Goal: Information Seeking & Learning: Learn about a topic

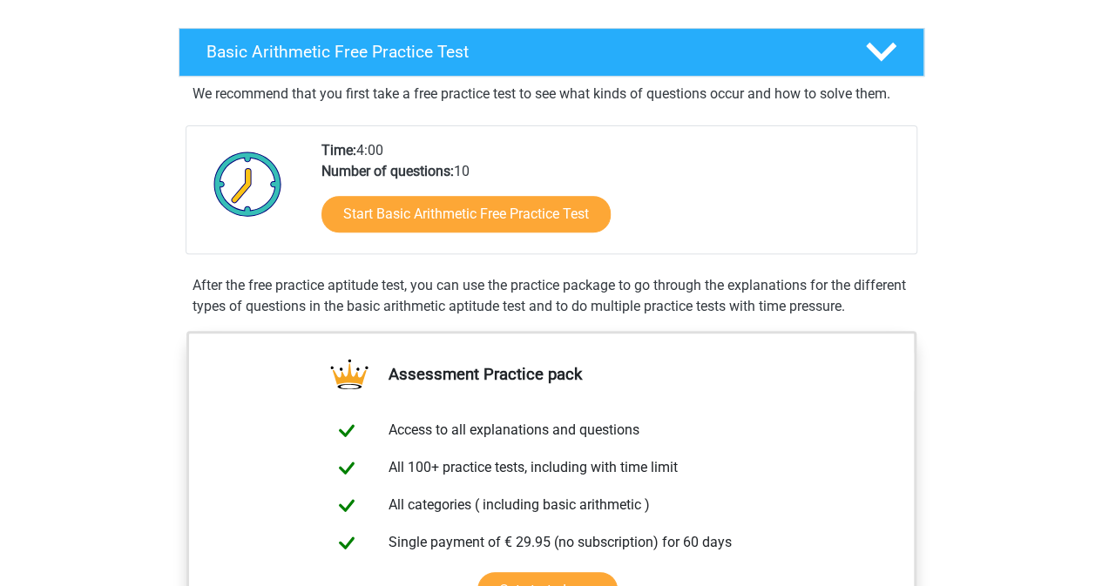
scroll to position [261, 0]
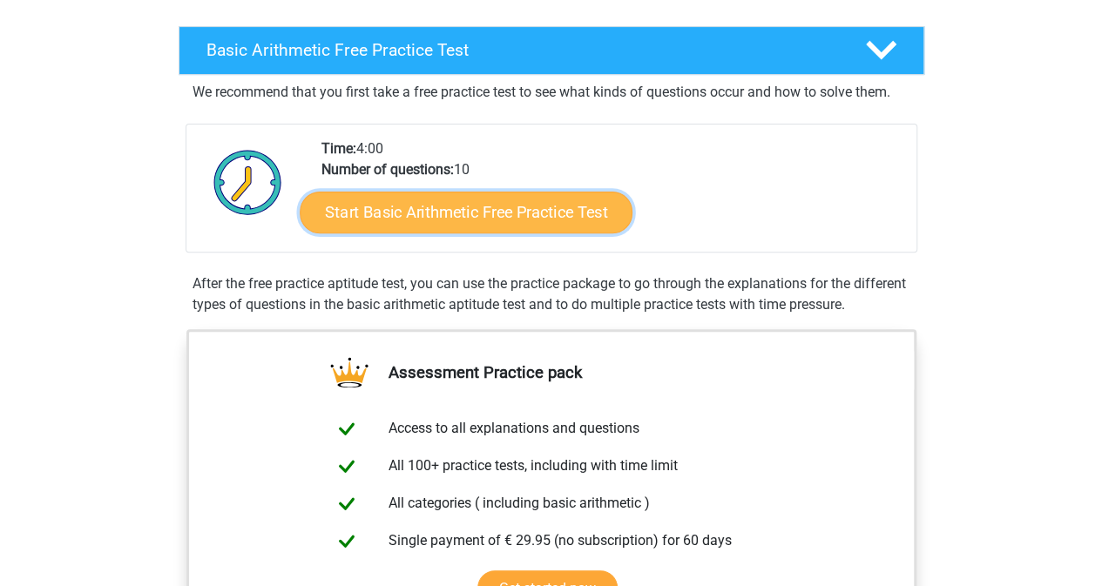
click at [472, 211] on link "Start Basic Arithmetic Free Practice Test" at bounding box center [466, 212] width 333 height 42
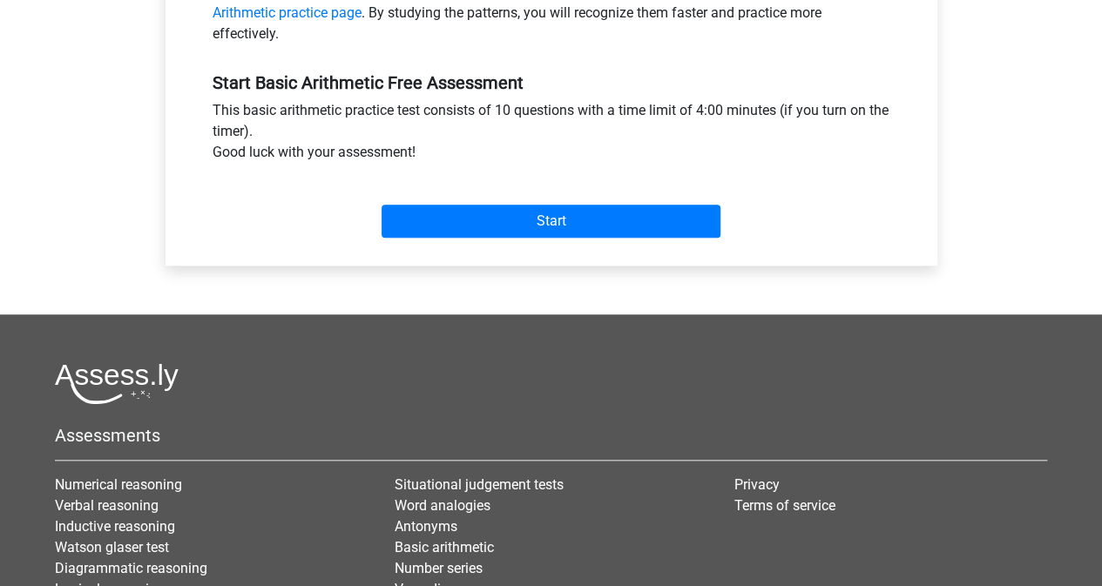
scroll to position [610, 0]
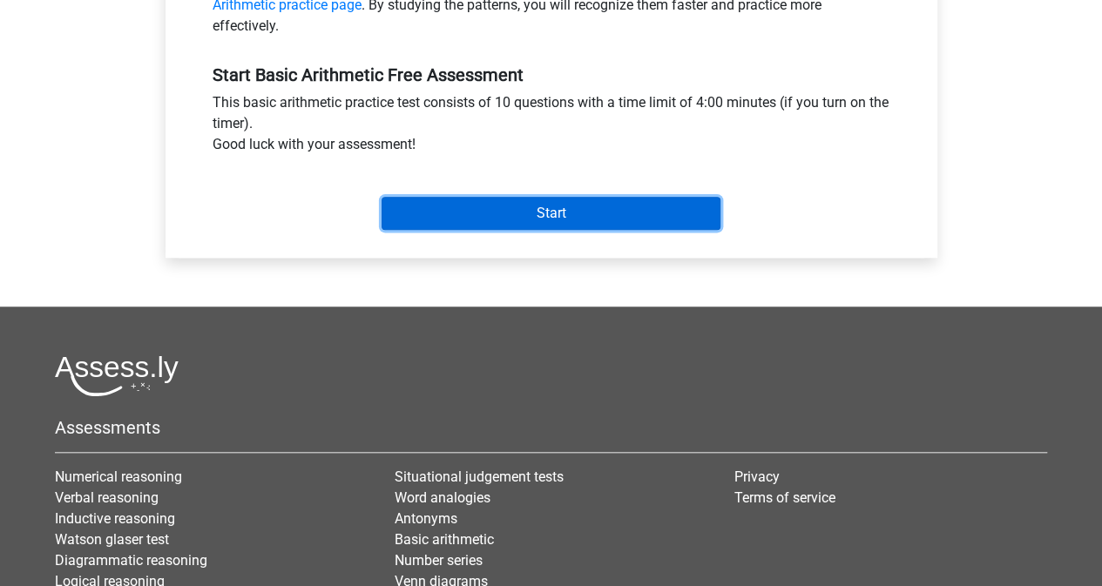
click at [492, 212] on input "Start" at bounding box center [550, 213] width 339 height 33
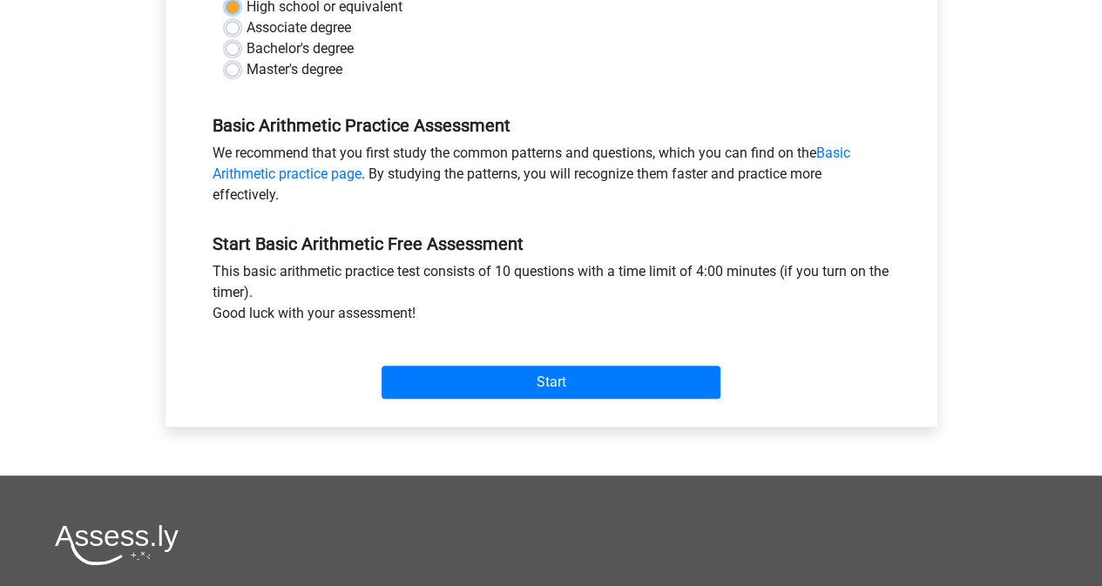
scroll to position [175, 0]
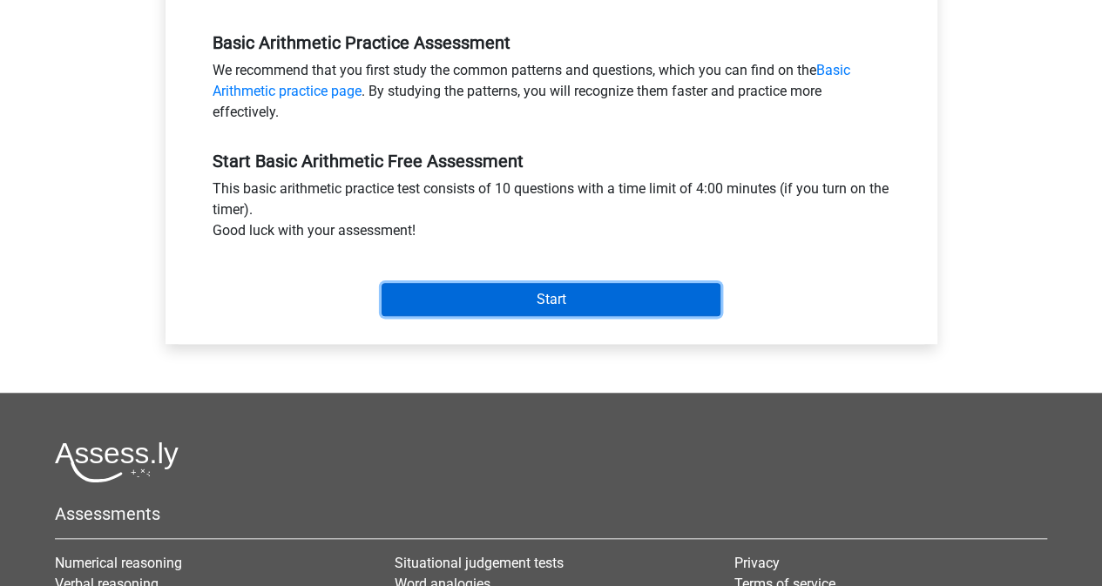
click at [591, 303] on input "Start" at bounding box center [550, 299] width 339 height 33
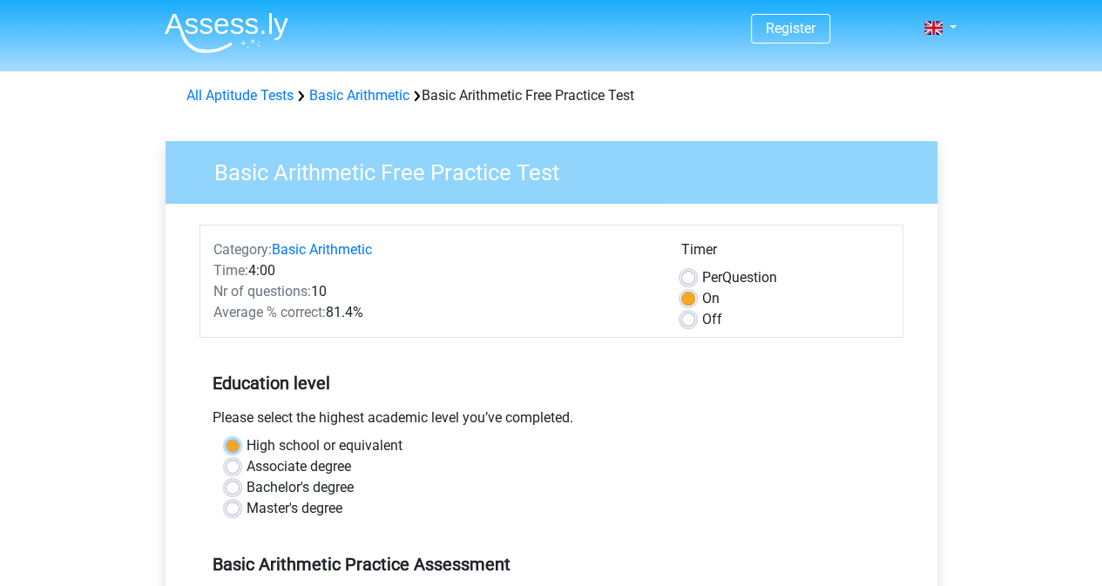
scroll to position [1, 0]
click at [241, 487] on div "Bachelor's degree" at bounding box center [551, 488] width 651 height 21
click at [246, 493] on label "Bachelor's degree" at bounding box center [299, 488] width 107 height 21
click at [228, 493] on input "Bachelor's degree" at bounding box center [233, 486] width 14 height 17
radio input "true"
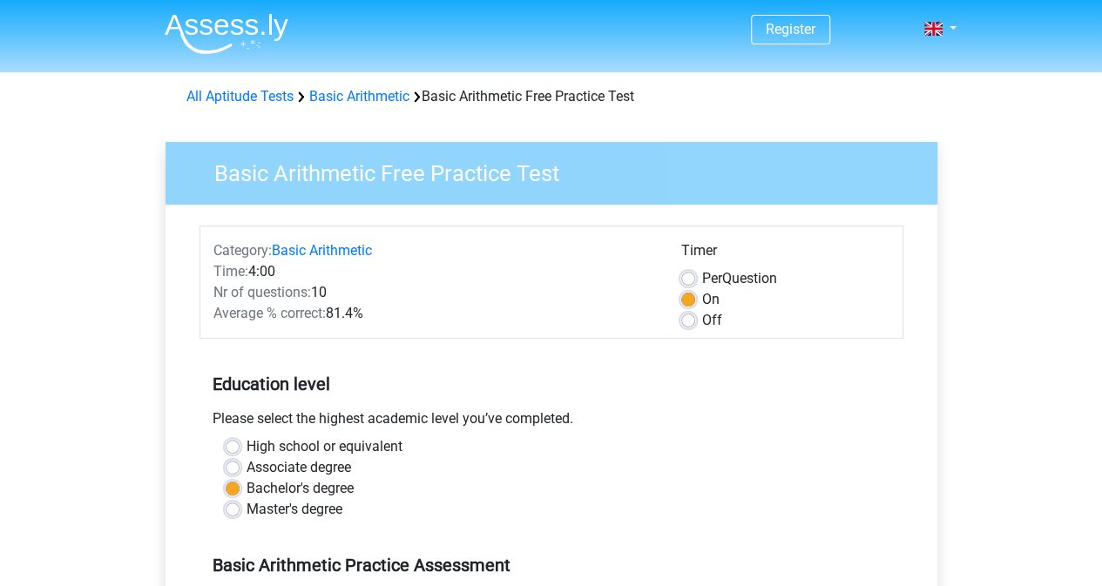
click at [244, 462] on div "Associate degree" at bounding box center [551, 467] width 651 height 21
click at [246, 466] on label "Associate degree" at bounding box center [298, 467] width 105 height 21
click at [233, 466] on input "Associate degree" at bounding box center [233, 465] width 14 height 17
radio input "true"
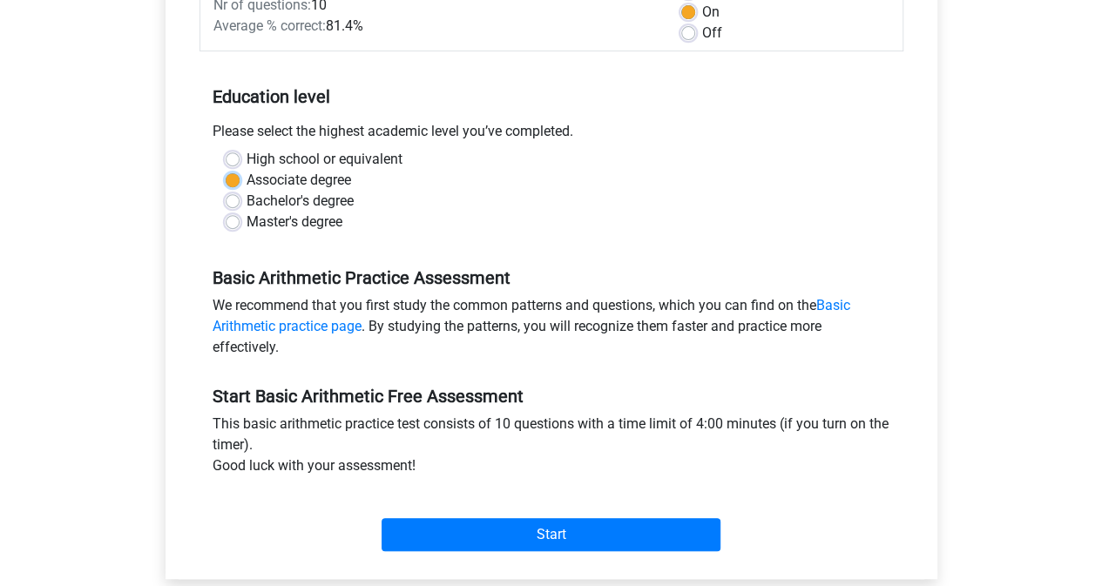
scroll to position [611, 0]
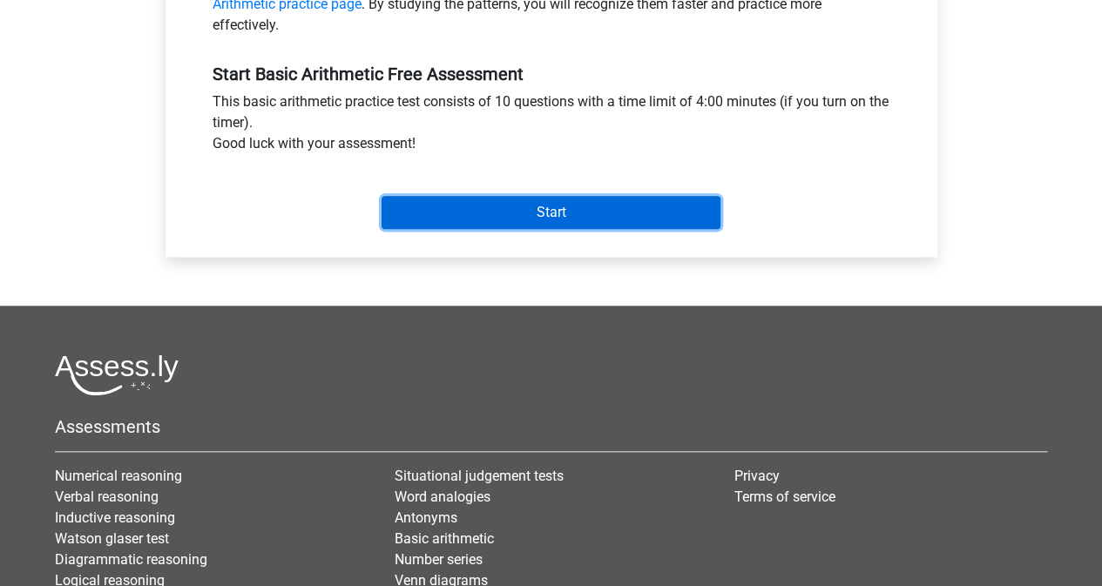
click at [613, 221] on input "Start" at bounding box center [550, 212] width 339 height 33
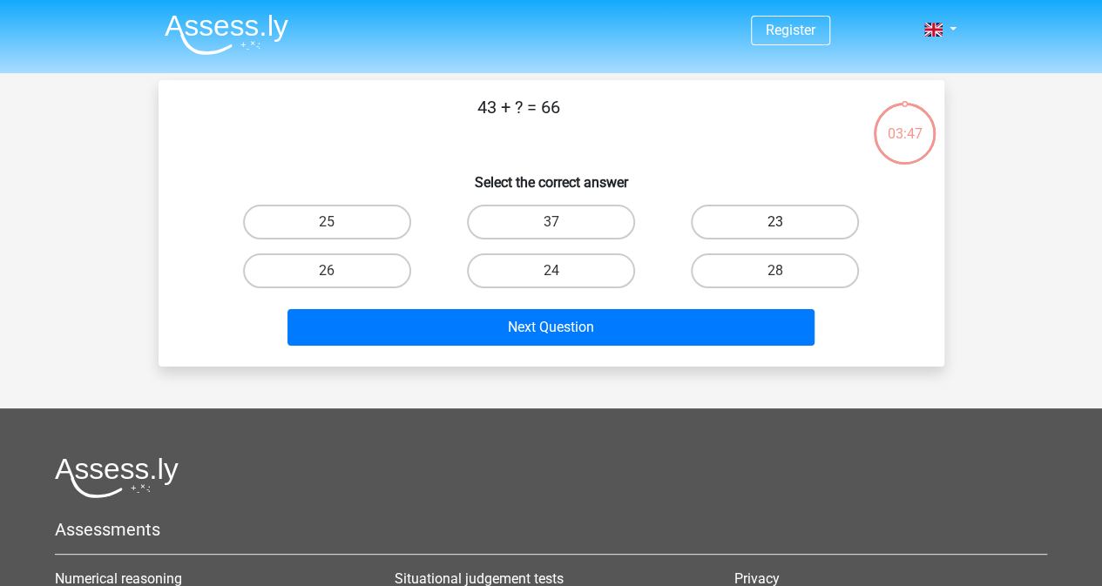
click at [787, 215] on label "23" at bounding box center [775, 222] width 168 height 35
click at [786, 222] on input "23" at bounding box center [780, 227] width 11 height 11
radio input "true"
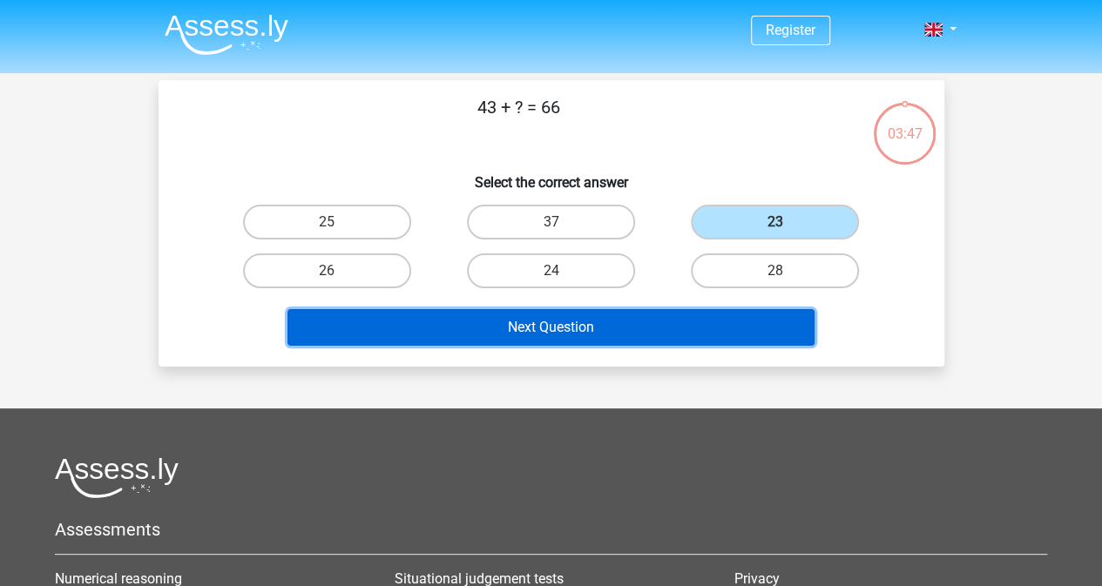
click at [594, 325] on button "Next Question" at bounding box center [550, 327] width 527 height 37
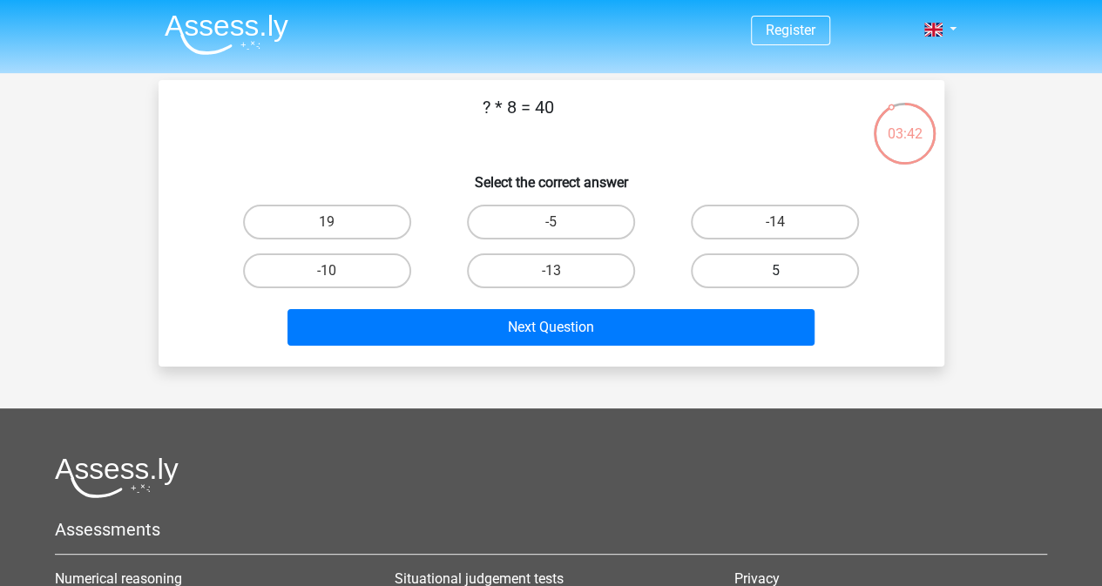
click at [759, 266] on label "5" at bounding box center [775, 270] width 168 height 35
click at [775, 271] on input "5" at bounding box center [780, 276] width 11 height 11
radio input "true"
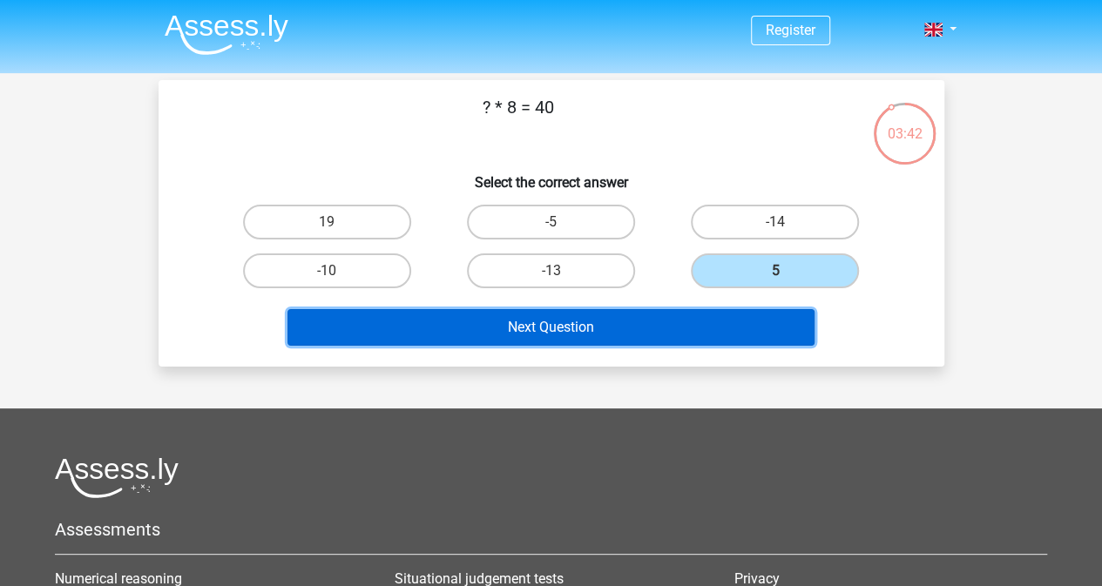
click at [661, 320] on button "Next Question" at bounding box center [550, 327] width 527 height 37
